Goal: Task Accomplishment & Management: Use online tool/utility

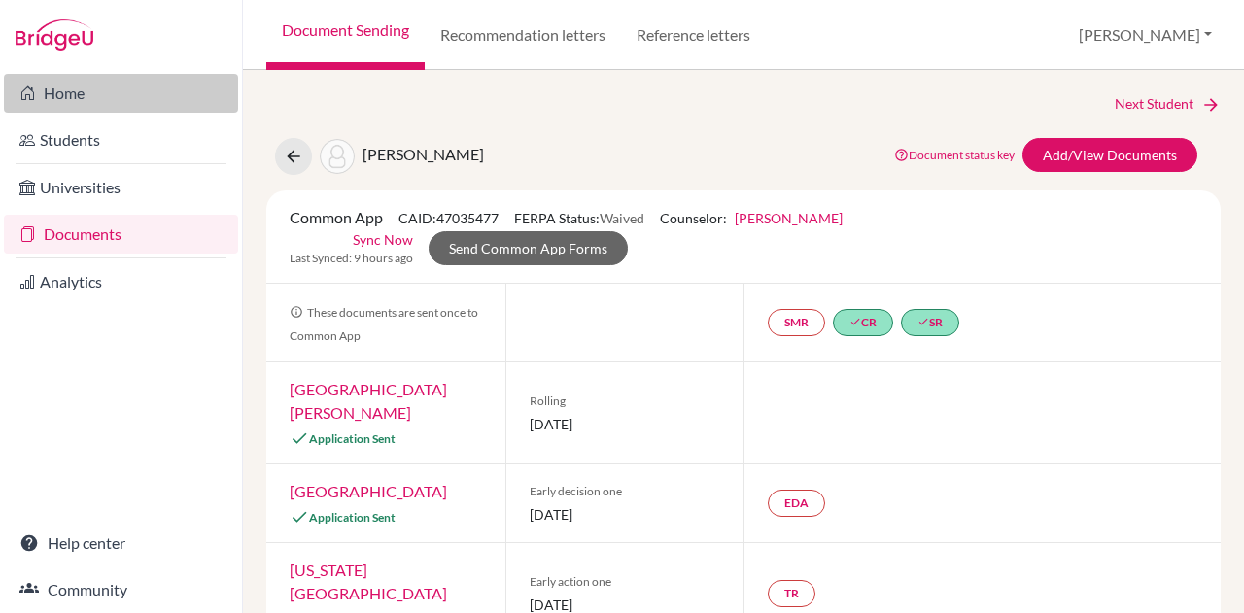
drag, startPoint x: 0, startPoint y: 0, endPoint x: 77, endPoint y: 96, distance: 123.1
click at [77, 96] on link "Home" at bounding box center [121, 93] width 234 height 39
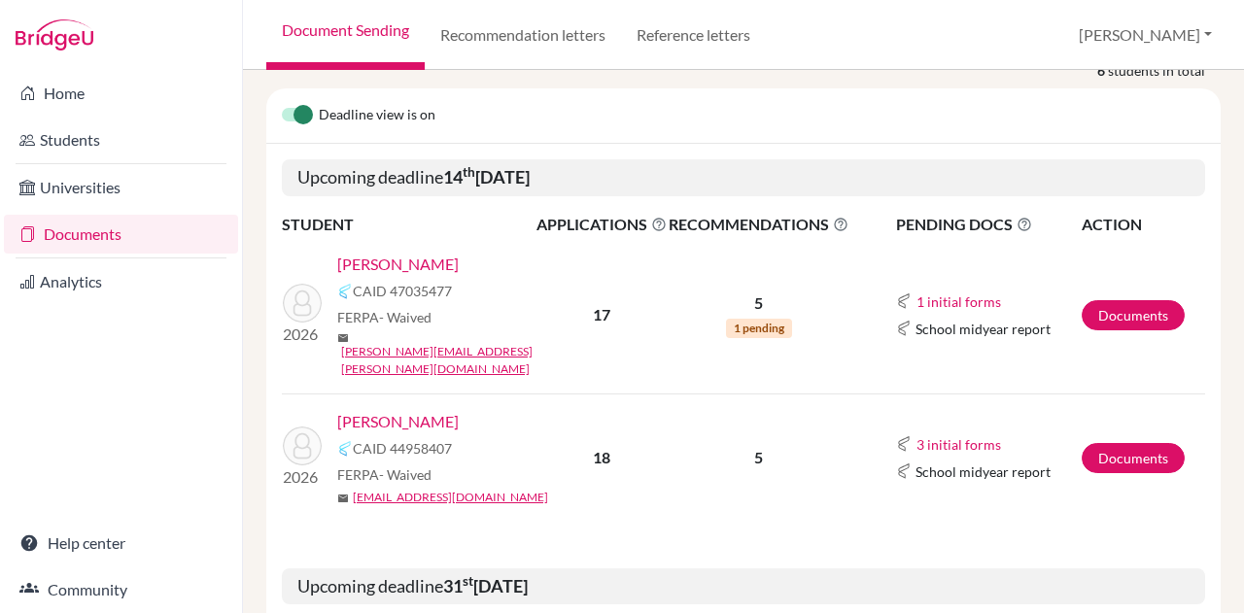
scroll to position [46, 0]
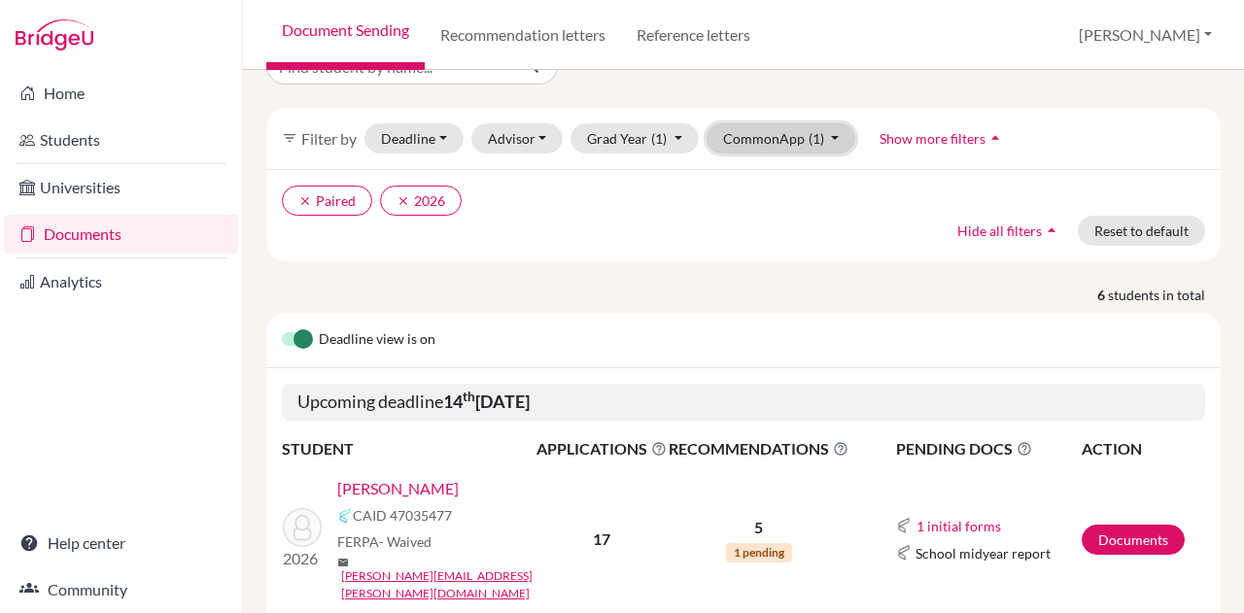
click at [752, 132] on button "CommonApp (1)" at bounding box center [782, 138] width 150 height 30
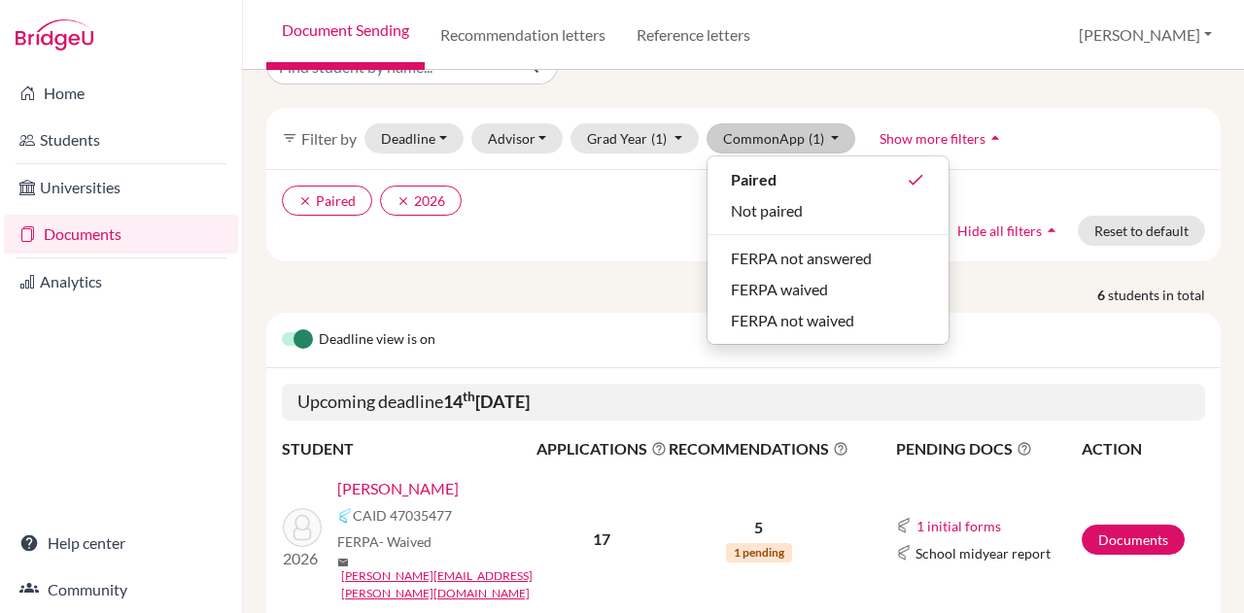
click at [617, 293] on p "6 students in total" at bounding box center [744, 295] width 984 height 20
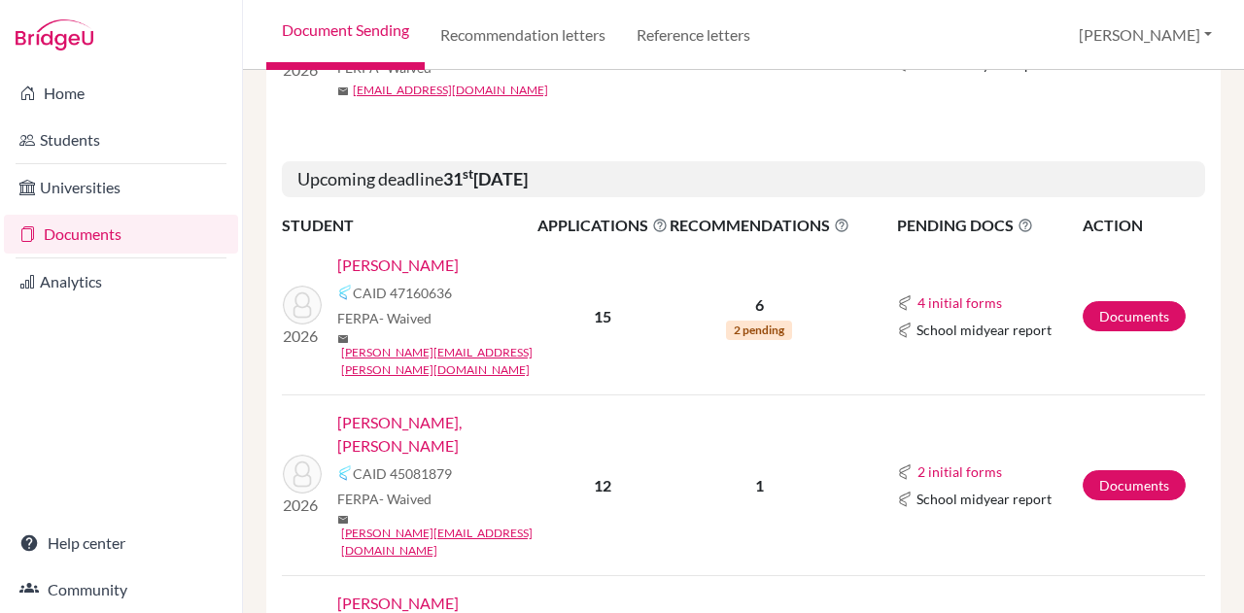
scroll to position [679, 0]
click at [441, 410] on link "[PERSON_NAME], [PERSON_NAME]" at bounding box center [443, 433] width 213 height 47
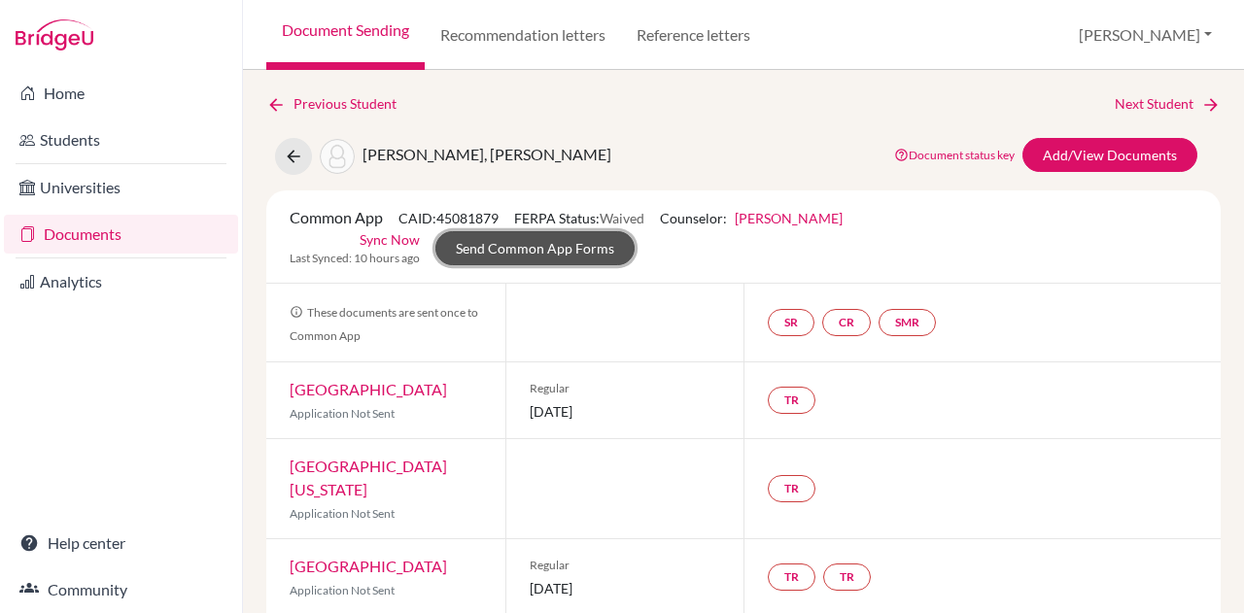
click at [523, 254] on link "Send Common App Forms" at bounding box center [535, 248] width 199 height 34
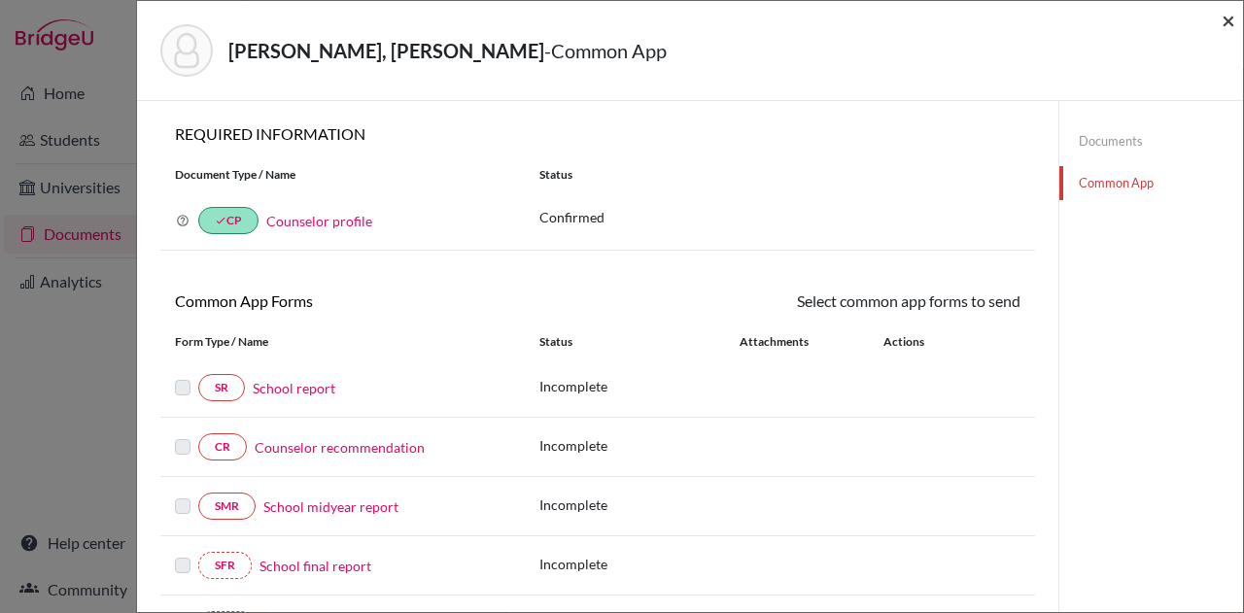
click at [1229, 20] on span "×" at bounding box center [1229, 20] width 14 height 28
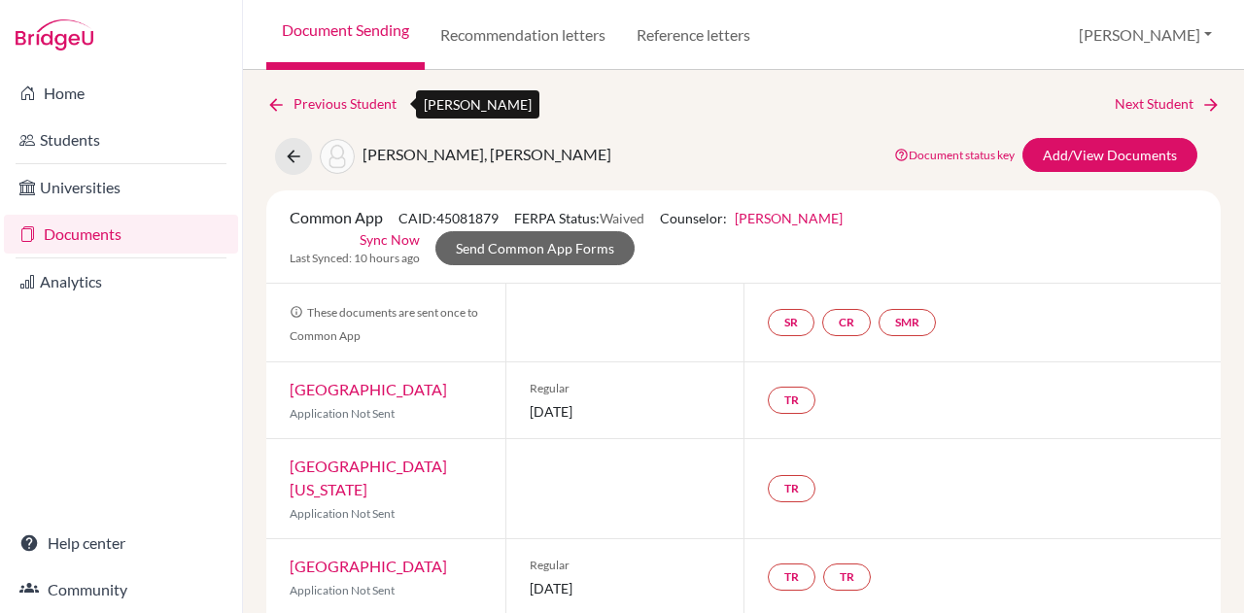
click at [282, 106] on icon at bounding box center [275, 104] width 19 height 19
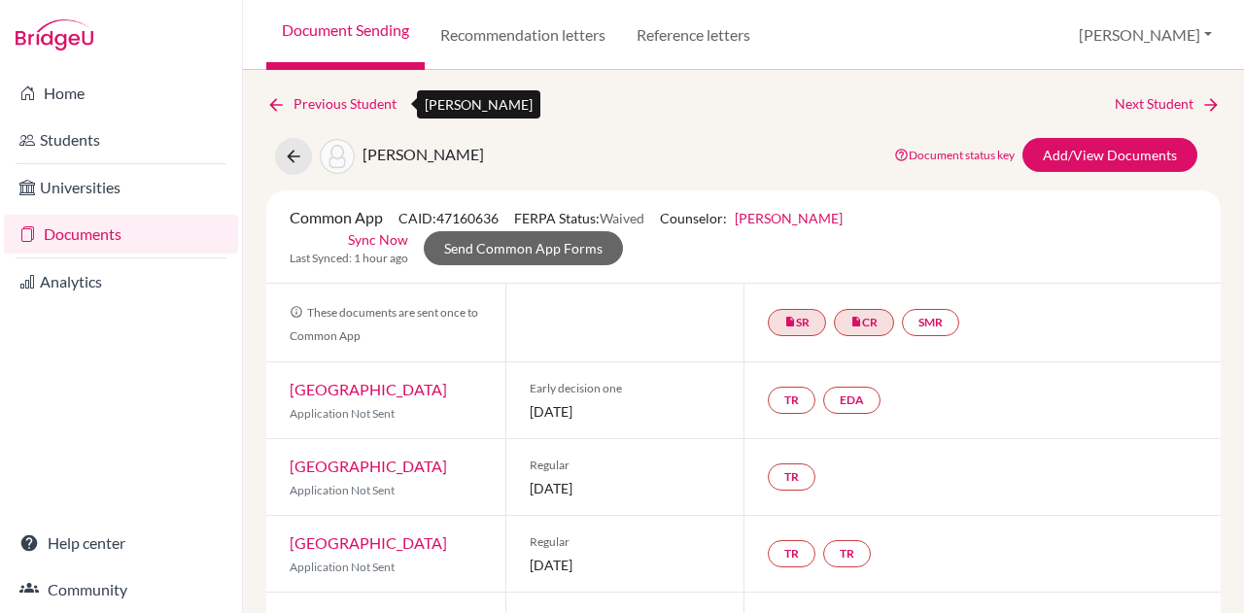
click at [282, 106] on icon at bounding box center [275, 104] width 19 height 19
